Goal: Find specific page/section: Find specific page/section

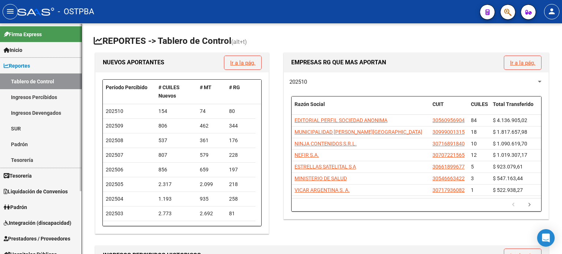
click at [26, 66] on span "Reportes" at bounding box center [17, 66] width 26 height 8
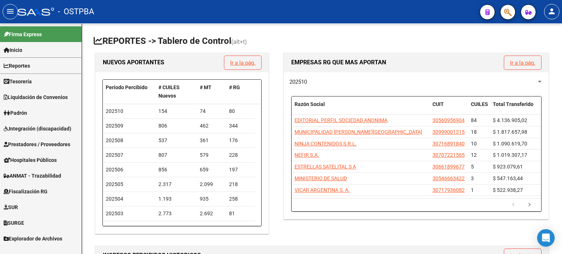
click at [26, 63] on span "Reportes" at bounding box center [17, 66] width 26 height 8
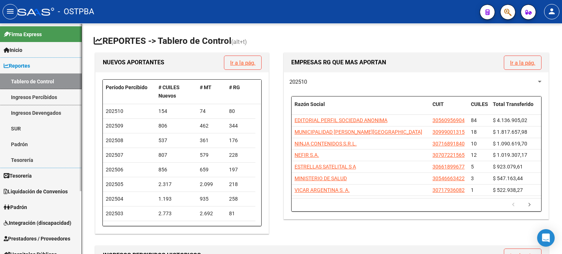
click at [35, 97] on link "Ingresos Percibidos" at bounding box center [41, 97] width 82 height 16
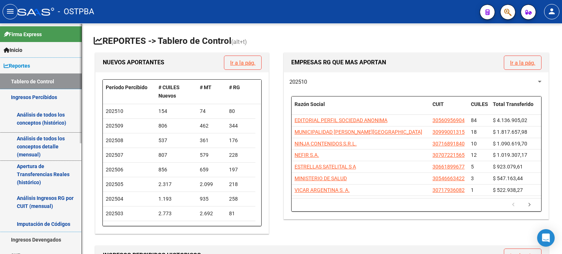
click at [30, 143] on link "Análisis de todos los conceptos detalle (mensual)" at bounding box center [41, 147] width 82 height 28
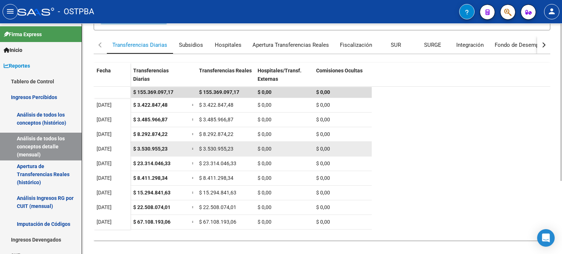
scroll to position [107, 0]
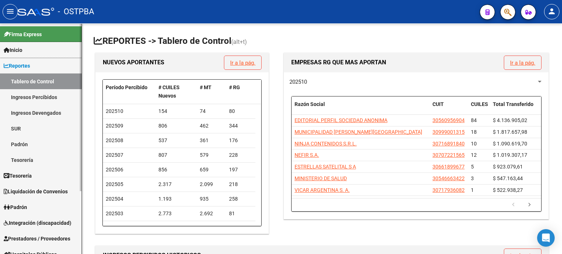
click at [31, 49] on link "Inicio" at bounding box center [41, 50] width 82 height 16
